Goal: Task Accomplishment & Management: Manage account settings

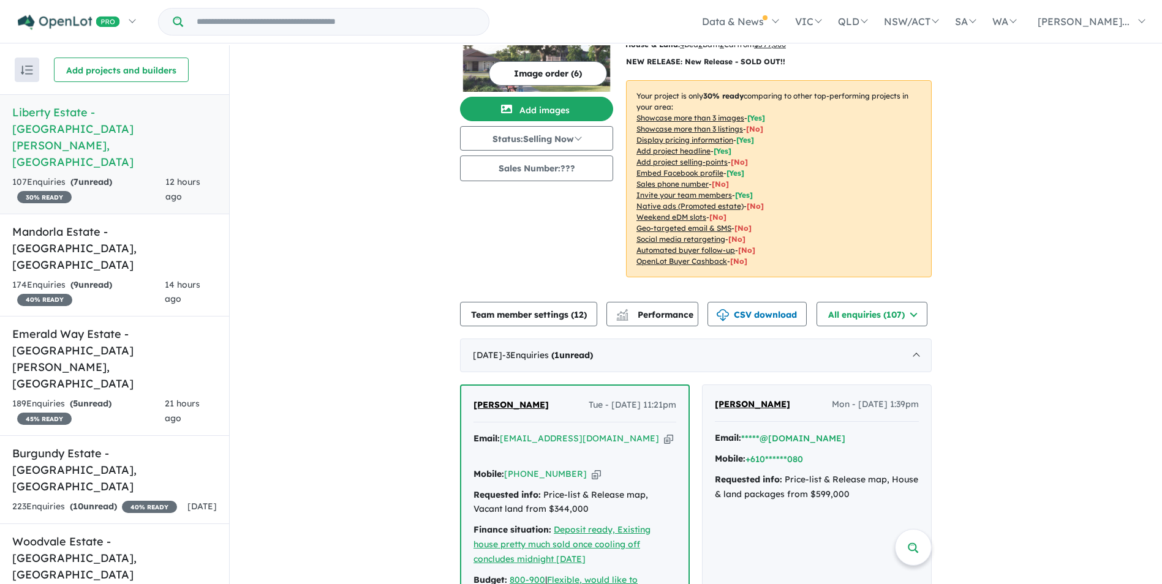
scroll to position [306, 0]
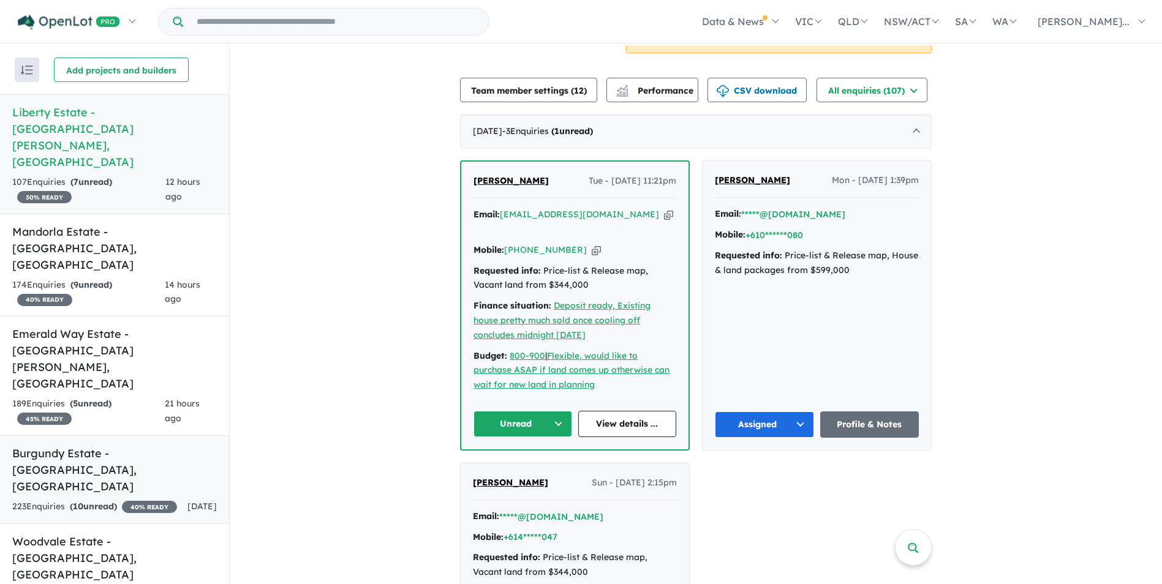
click at [142, 445] on h5 "Burgundy Estate - [GEOGRAPHIC_DATA] , [GEOGRAPHIC_DATA]" at bounding box center [114, 470] width 205 height 50
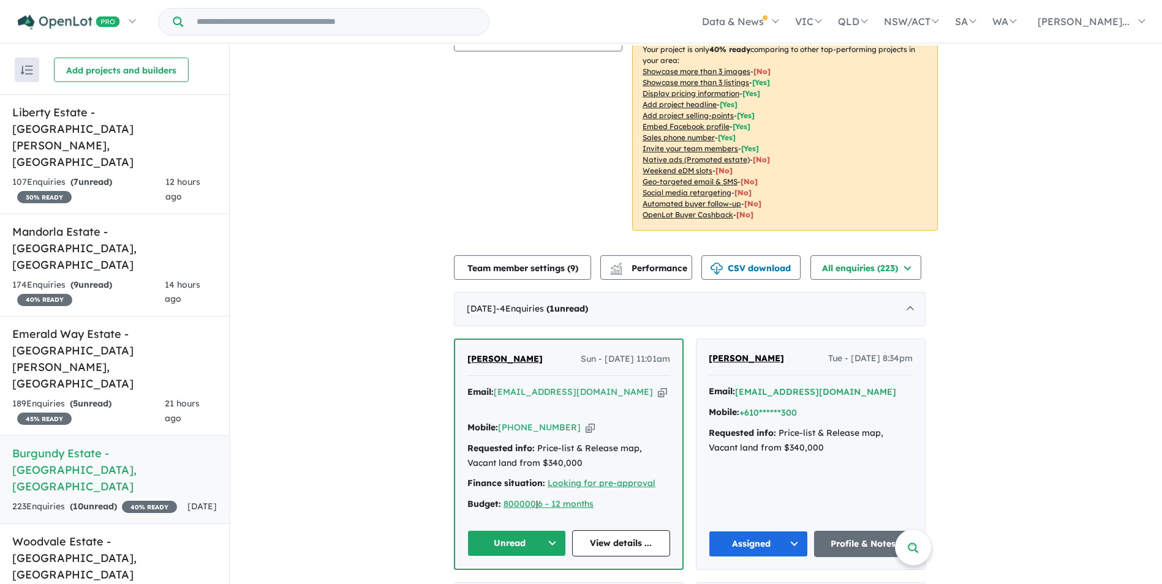
scroll to position [311, 0]
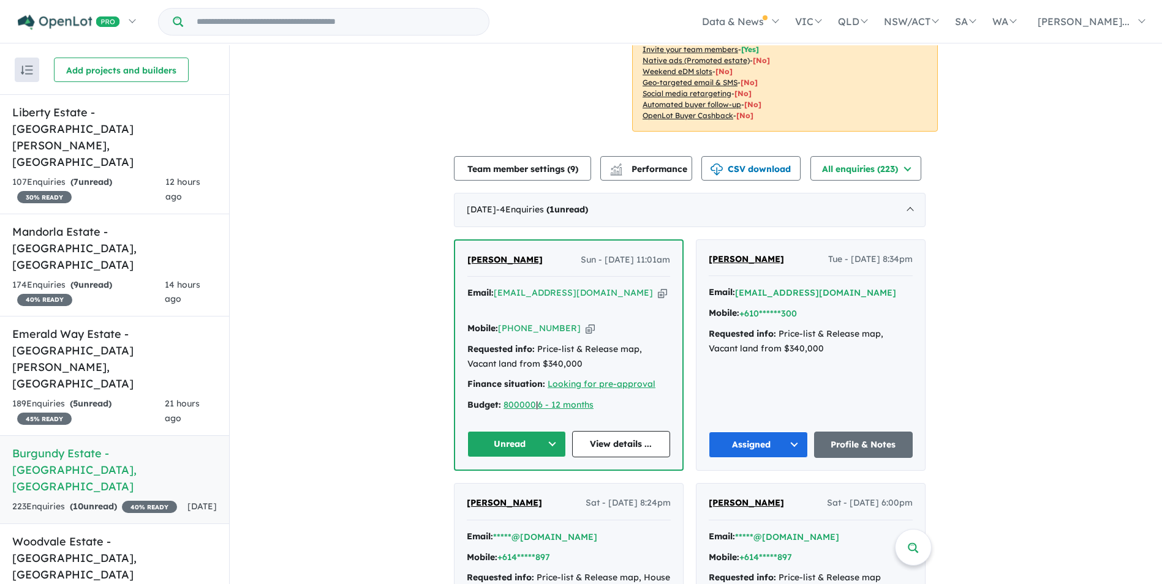
click at [542, 437] on button "Unread" at bounding box center [516, 444] width 99 height 26
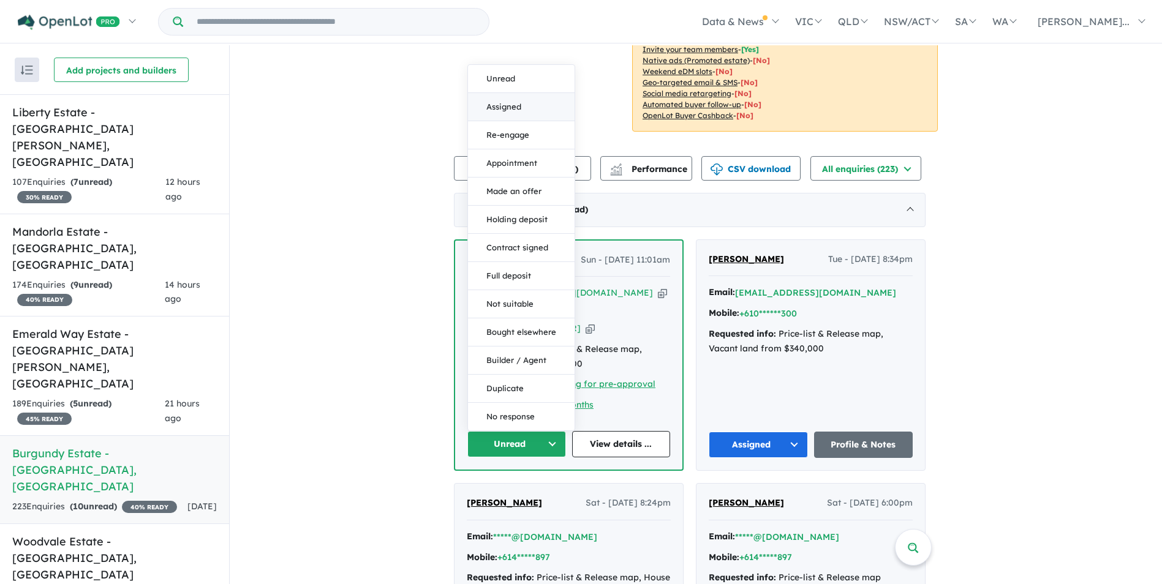
click at [508, 98] on button "Assigned" at bounding box center [521, 107] width 107 height 28
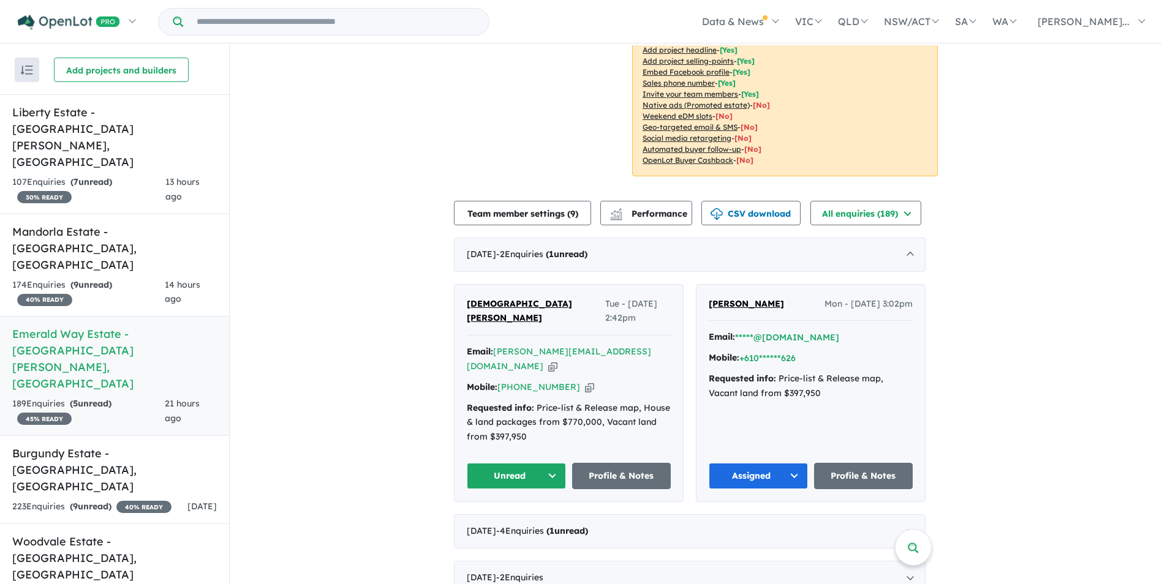
scroll to position [306, 0]
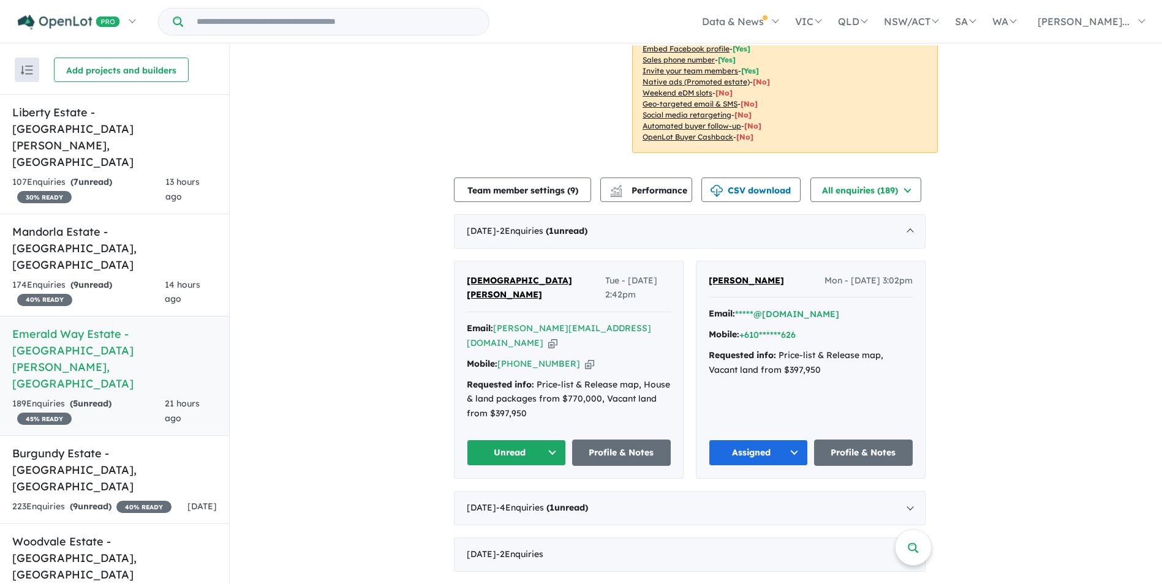
click at [556, 440] on button "Unread" at bounding box center [516, 453] width 99 height 26
click at [529, 496] on button "Assigned" at bounding box center [520, 510] width 107 height 28
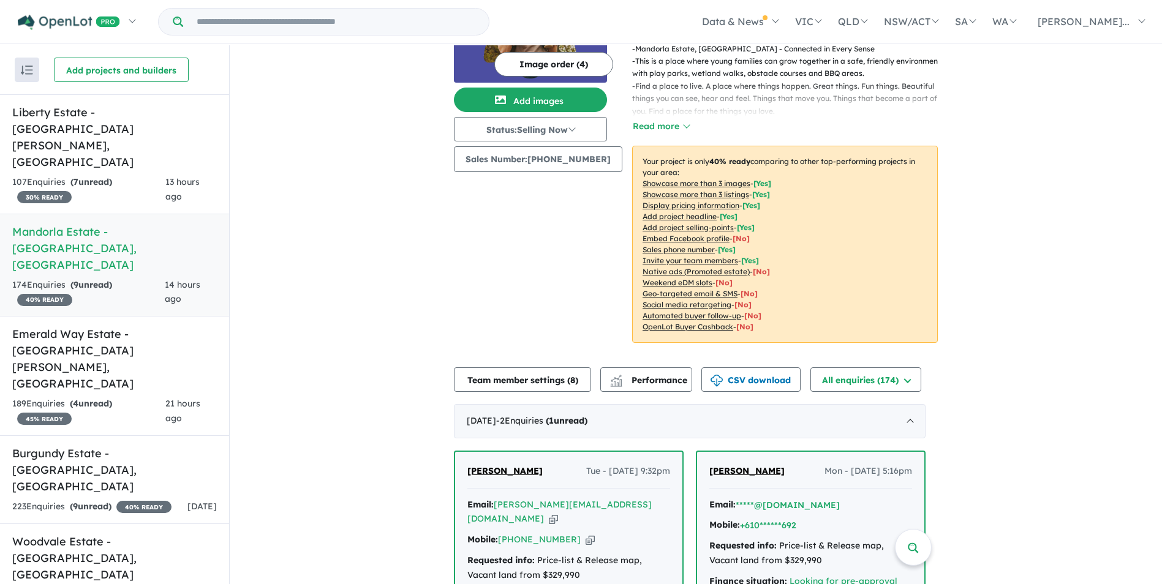
scroll to position [306, 0]
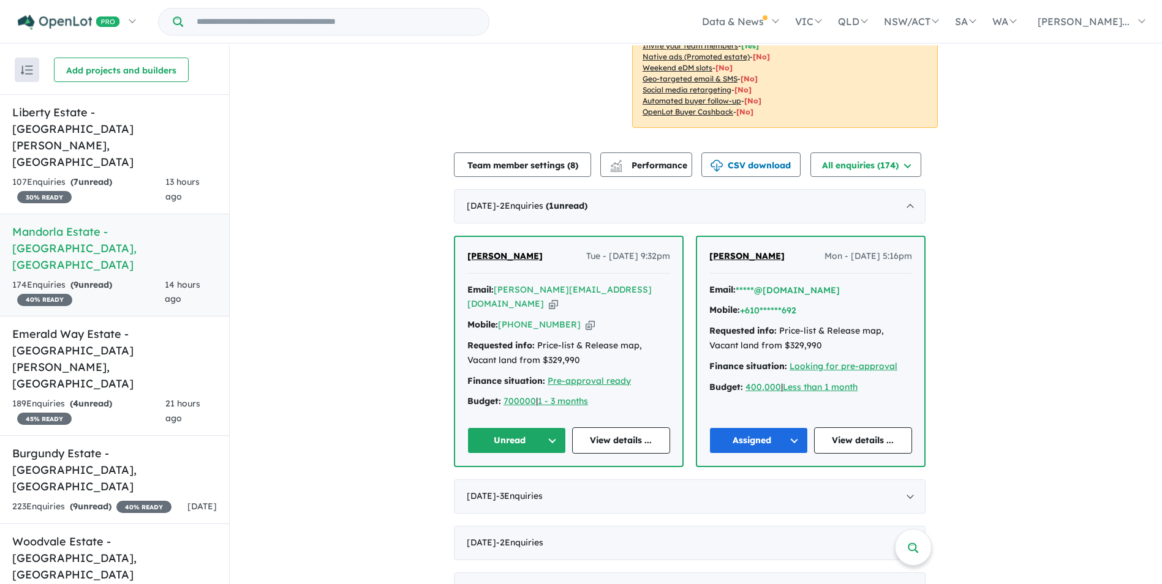
click at [560, 428] on button "Unread" at bounding box center [516, 441] width 99 height 26
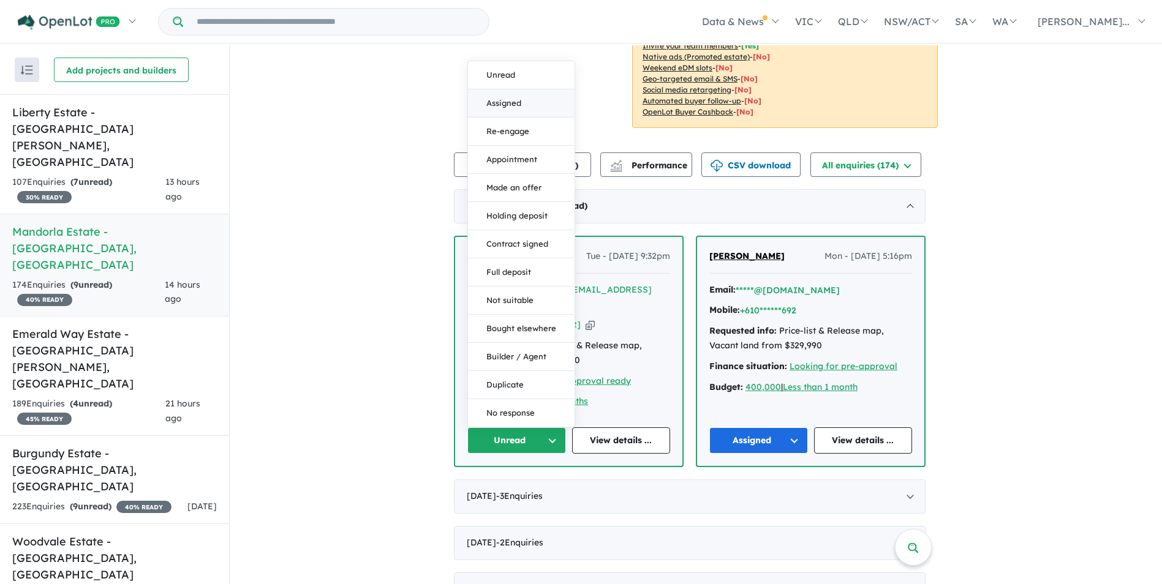
click at [516, 89] on button "Assigned" at bounding box center [521, 103] width 107 height 28
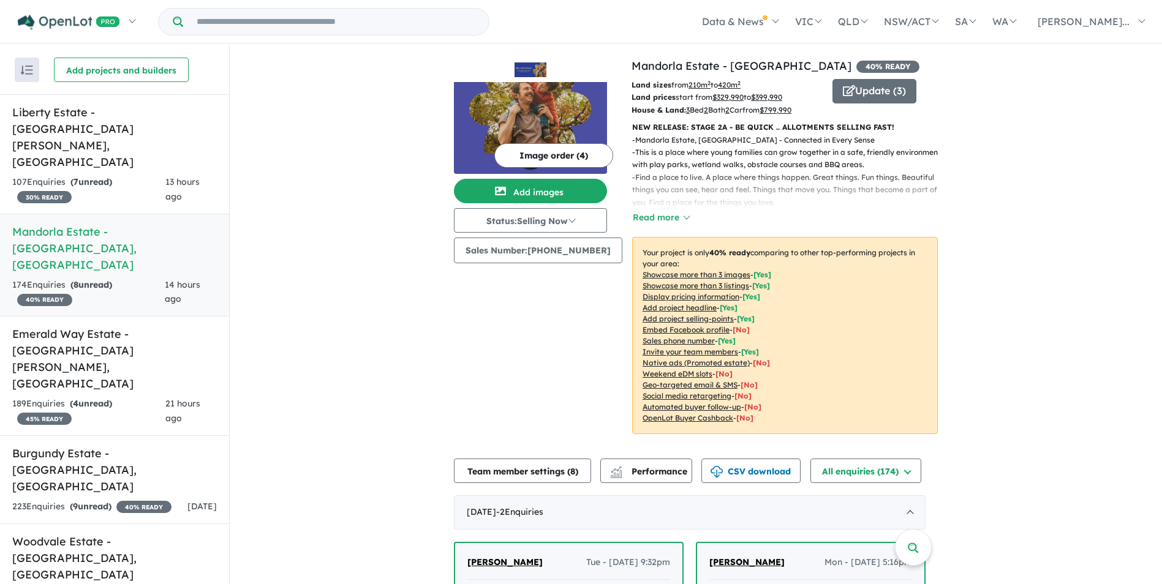
scroll to position [245, 0]
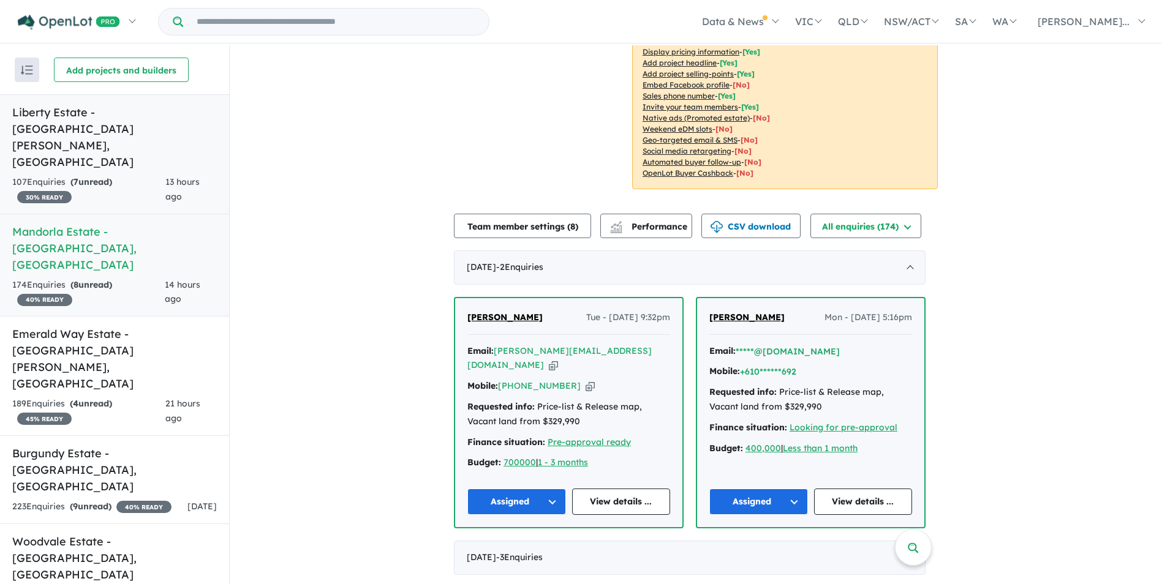
click at [127, 114] on h5 "Liberty Estate - Two Wells , SA" at bounding box center [114, 137] width 205 height 66
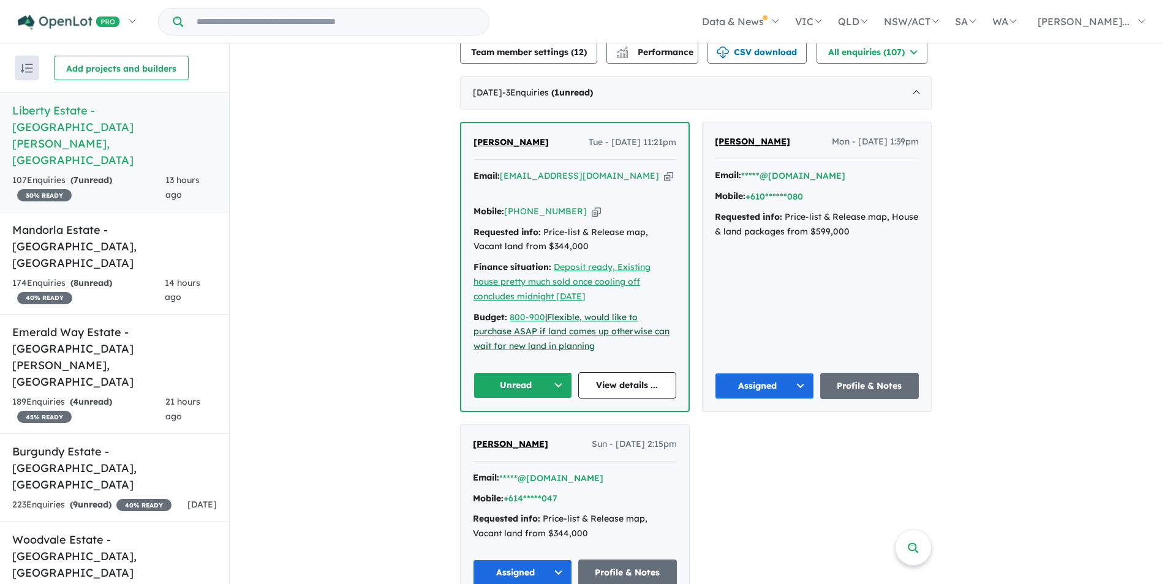
scroll to position [368, 0]
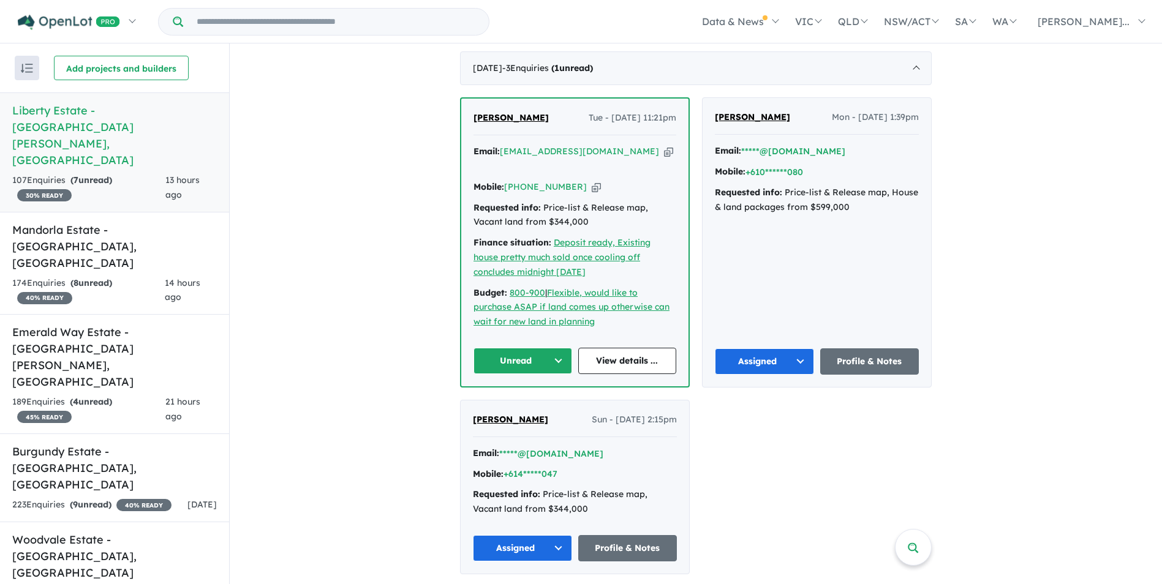
click at [556, 348] on button "Unread" at bounding box center [522, 361] width 99 height 26
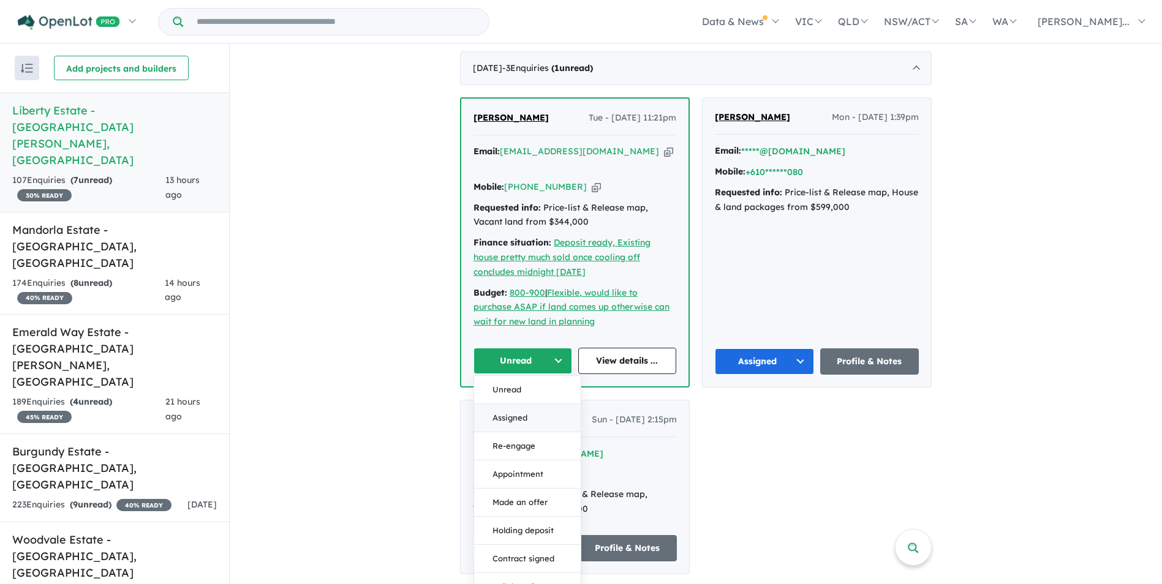
click at [516, 404] on button "Assigned" at bounding box center [527, 418] width 107 height 28
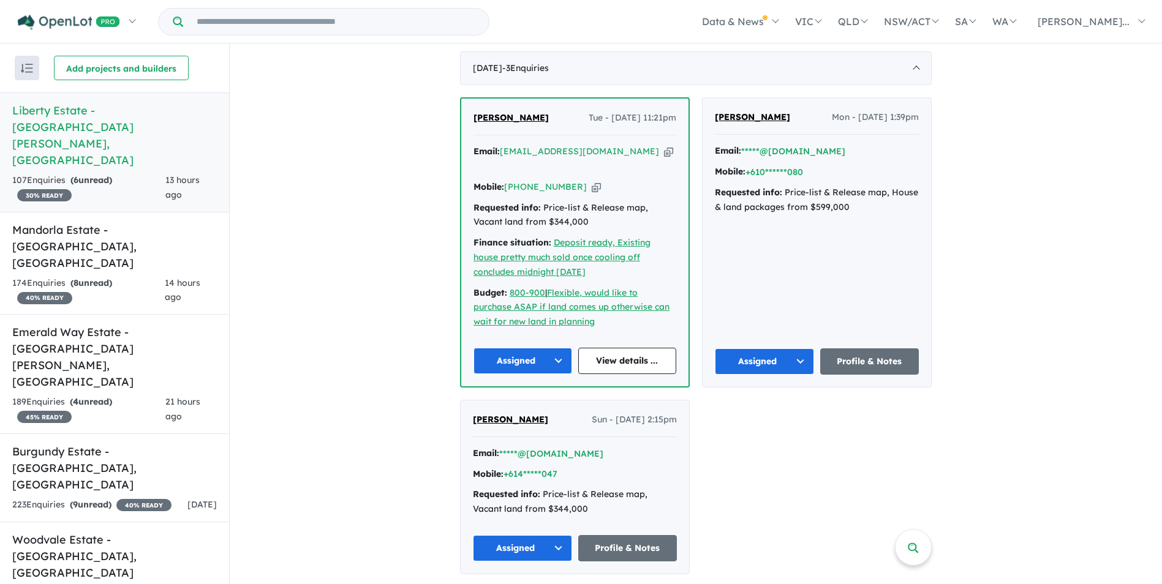
click at [904, 380] on div "Janine Child Tue - 12/08/2025, 11:21pm Email: janine2302@hotmail.com Copied! Mo…" at bounding box center [696, 335] width 472 height 477
